Goal: Find specific page/section: Find specific page/section

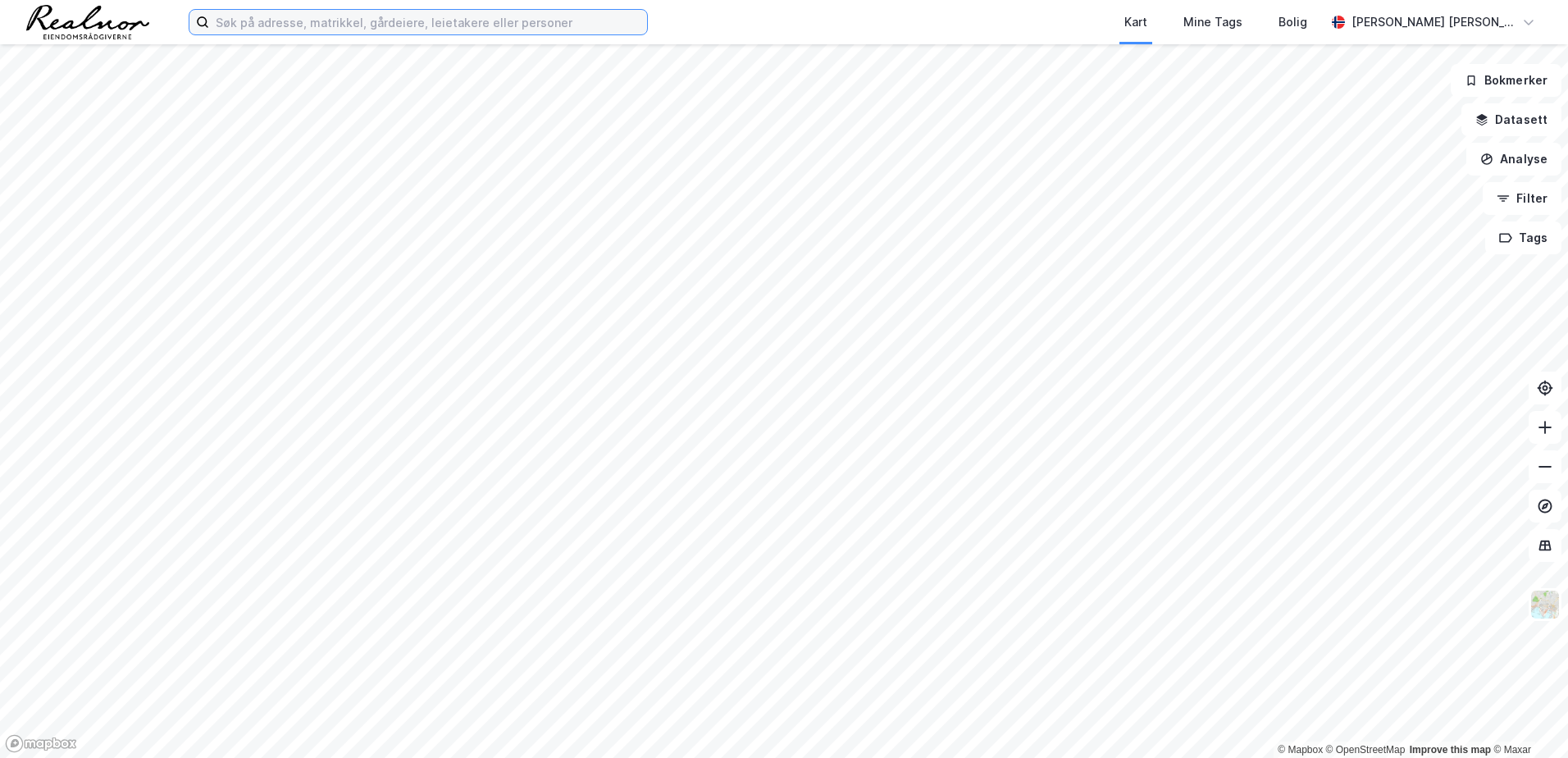
click at [254, 27] on input at bounding box center [428, 22] width 438 height 24
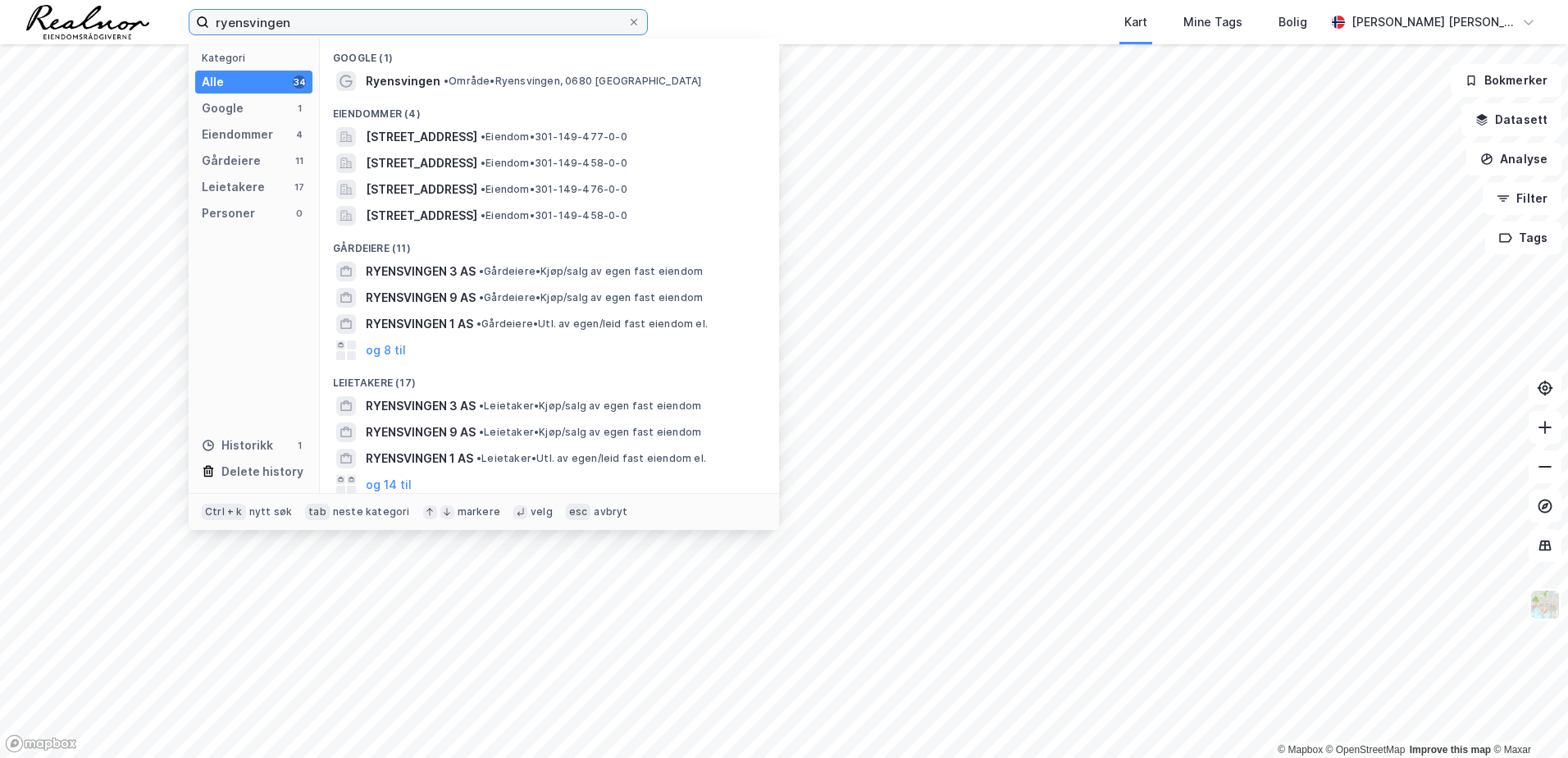
type input "ryensvingen 8"
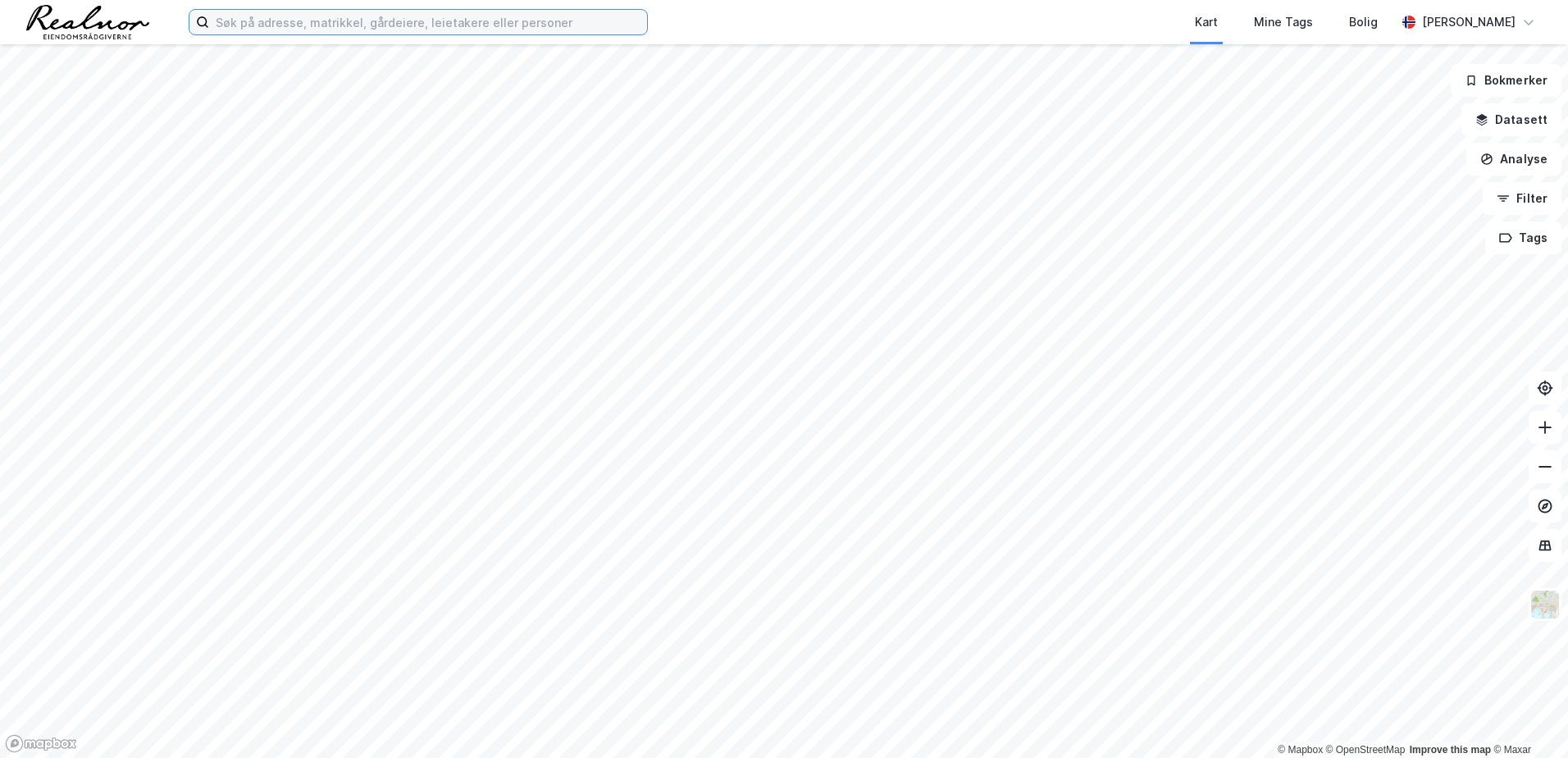
click at [266, 23] on input at bounding box center [428, 22] width 438 height 24
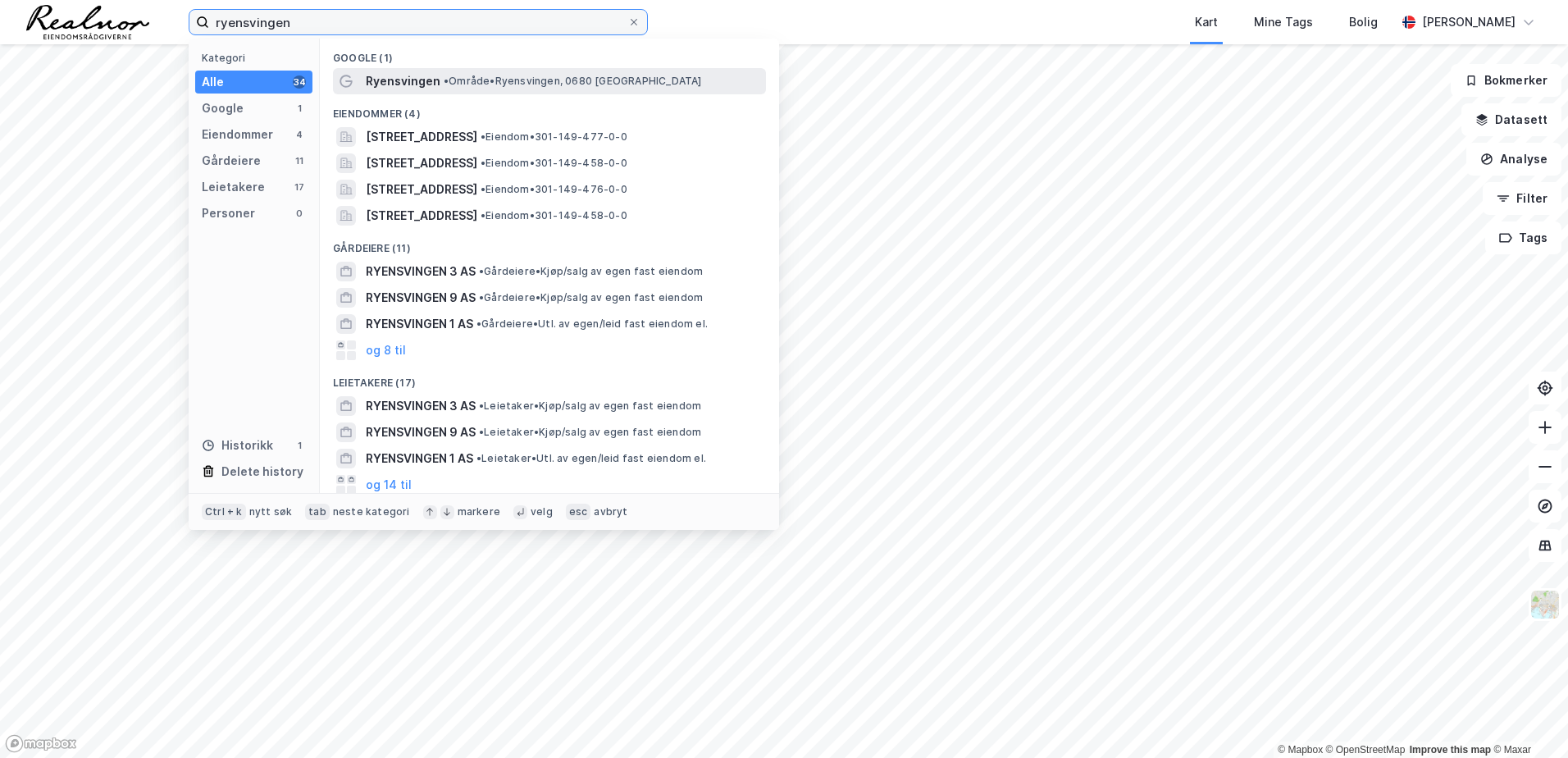
type input "ryensvingen"
click at [452, 79] on span "• Område • Ryensvingen, [GEOGRAPHIC_DATA]" at bounding box center [572, 81] width 258 height 13
